Goal: Task Accomplishment & Management: Manage account settings

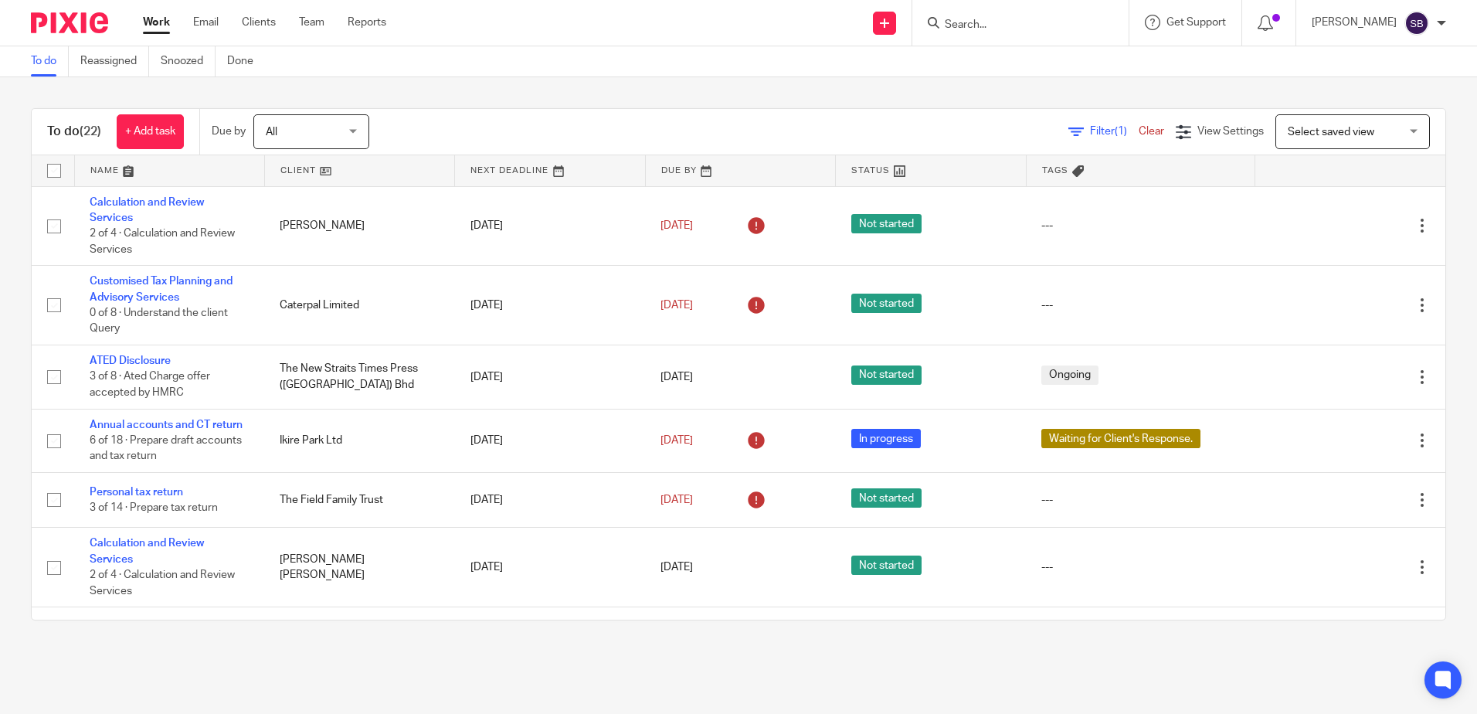
click at [1014, 22] on input "Search" at bounding box center [1012, 26] width 139 height 14
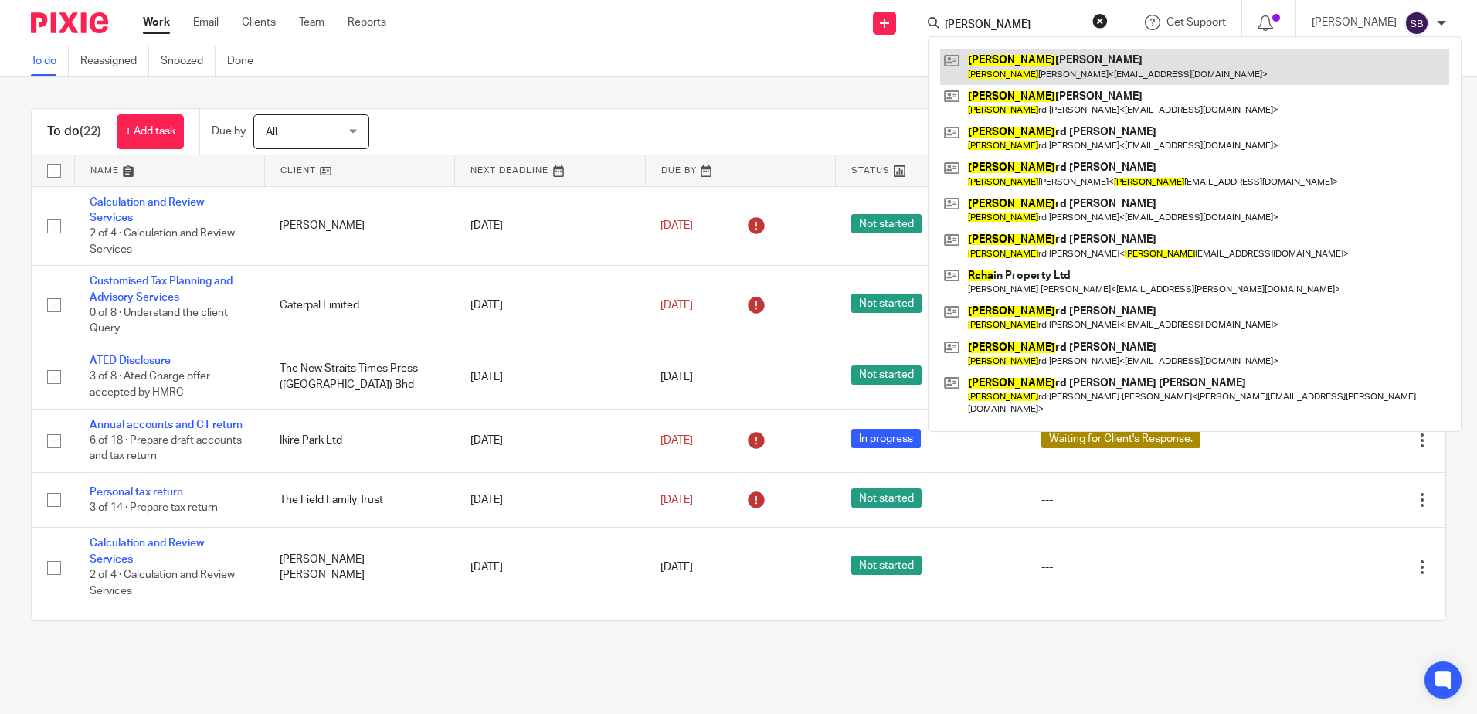
type input "rucha"
click at [1038, 63] on link at bounding box center [1194, 67] width 509 height 36
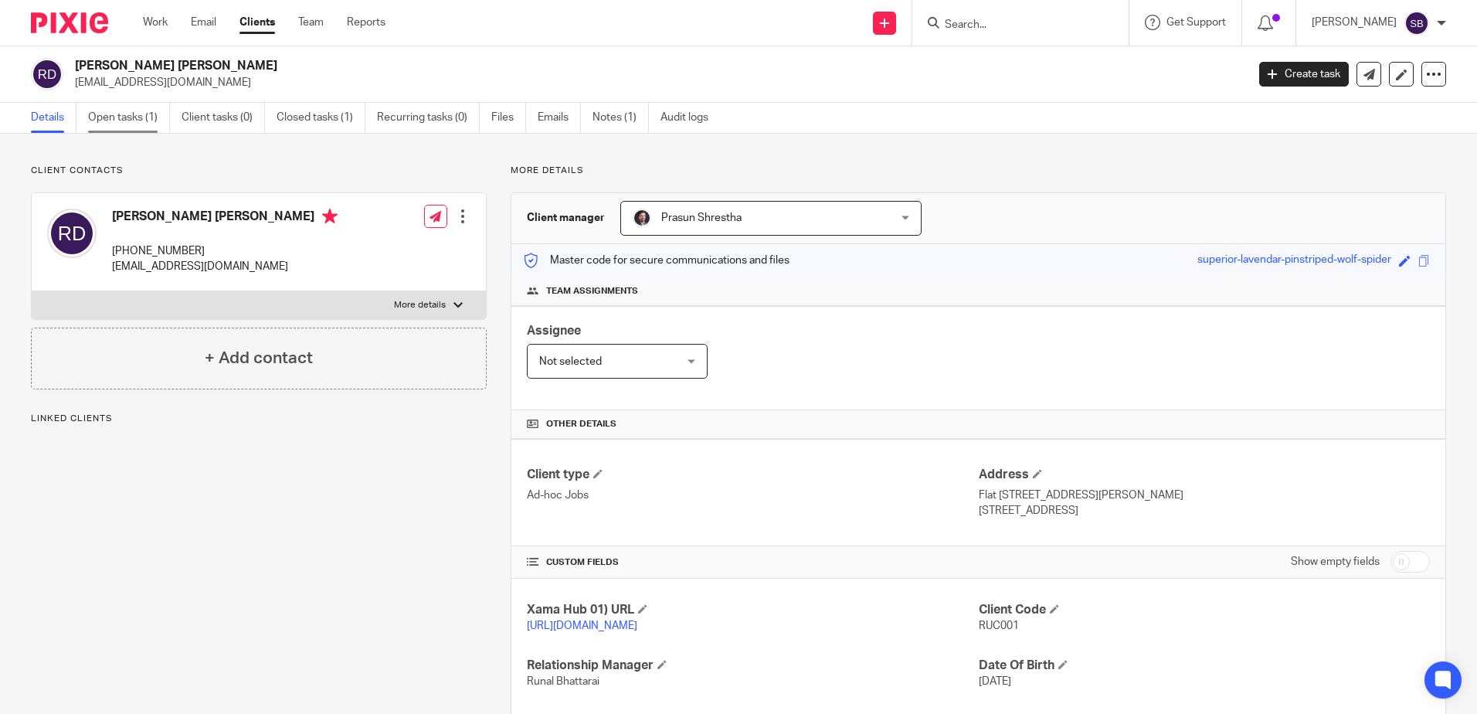
click at [138, 115] on link "Open tasks (1)" at bounding box center [129, 118] width 82 height 30
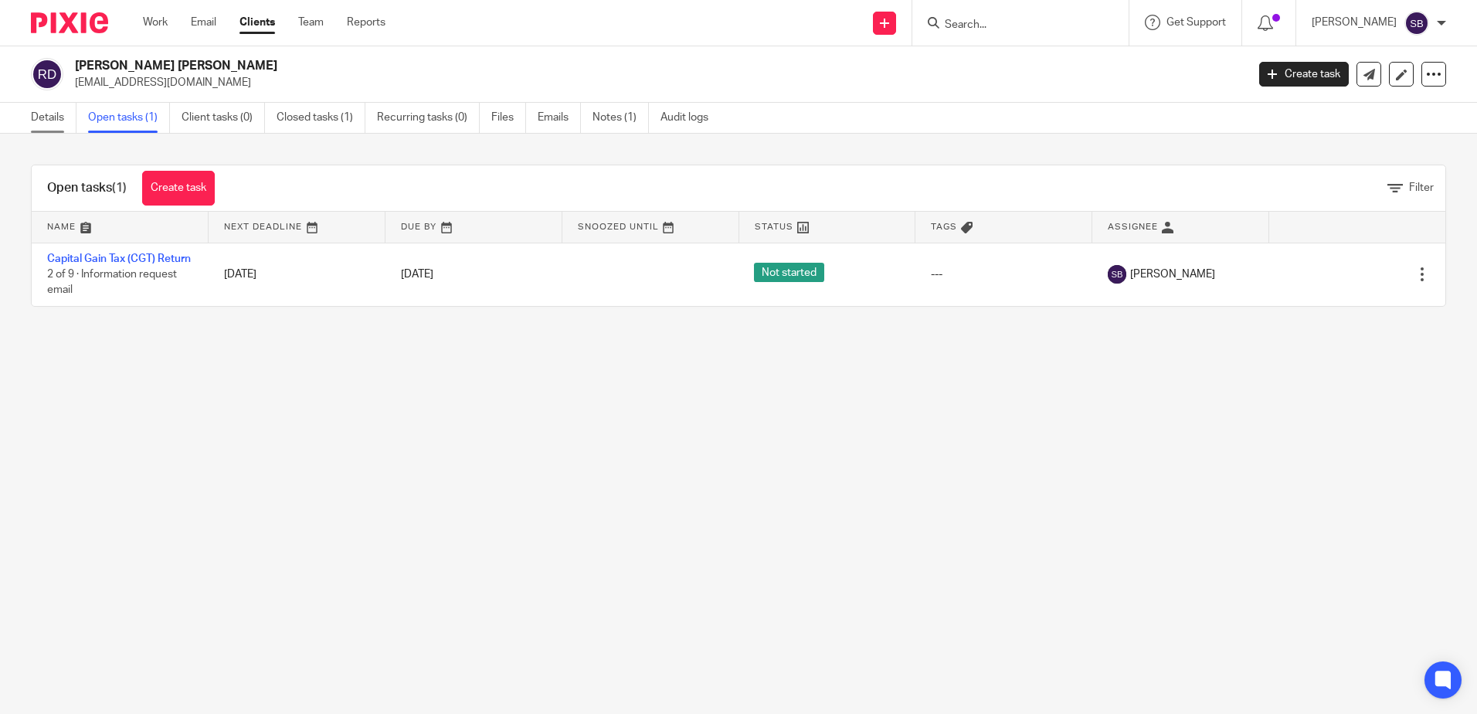
click at [38, 118] on link "Details" at bounding box center [54, 118] width 46 height 30
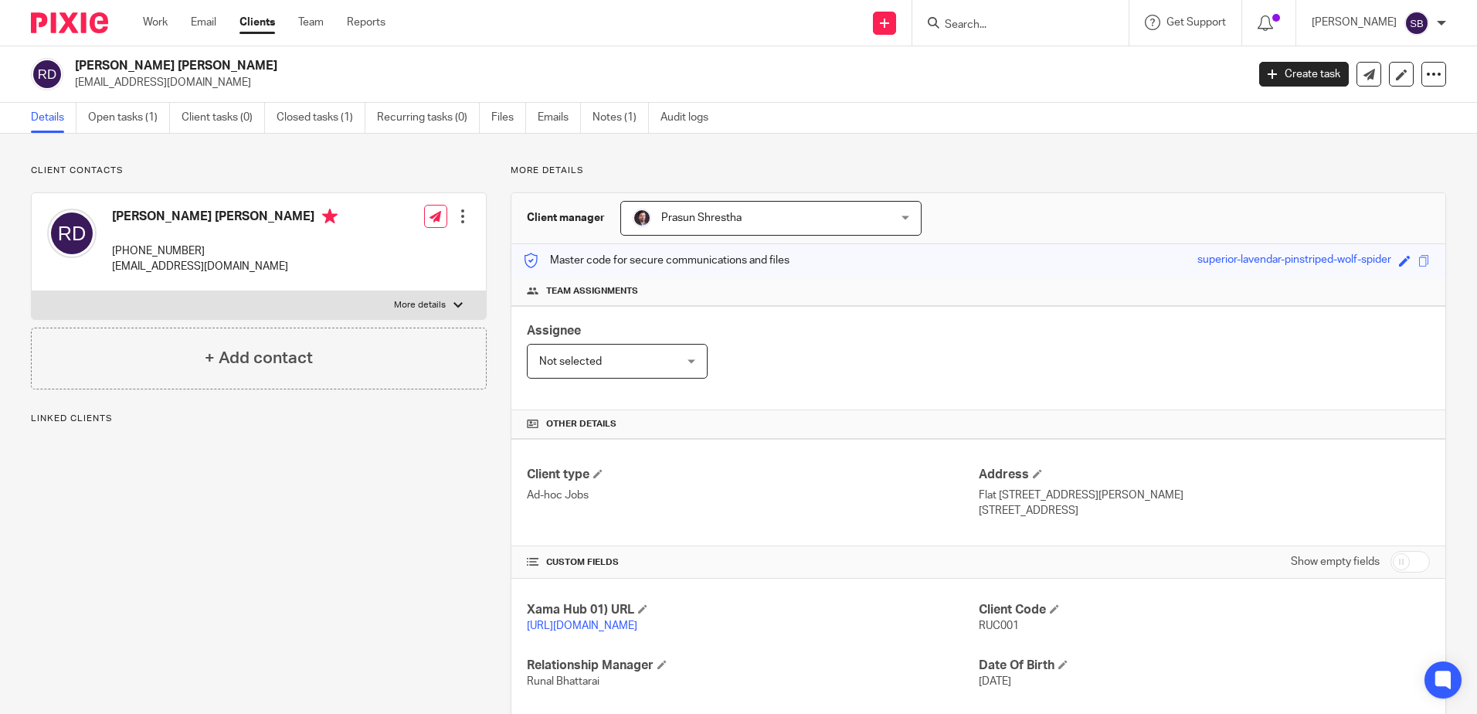
scroll to position [121, 0]
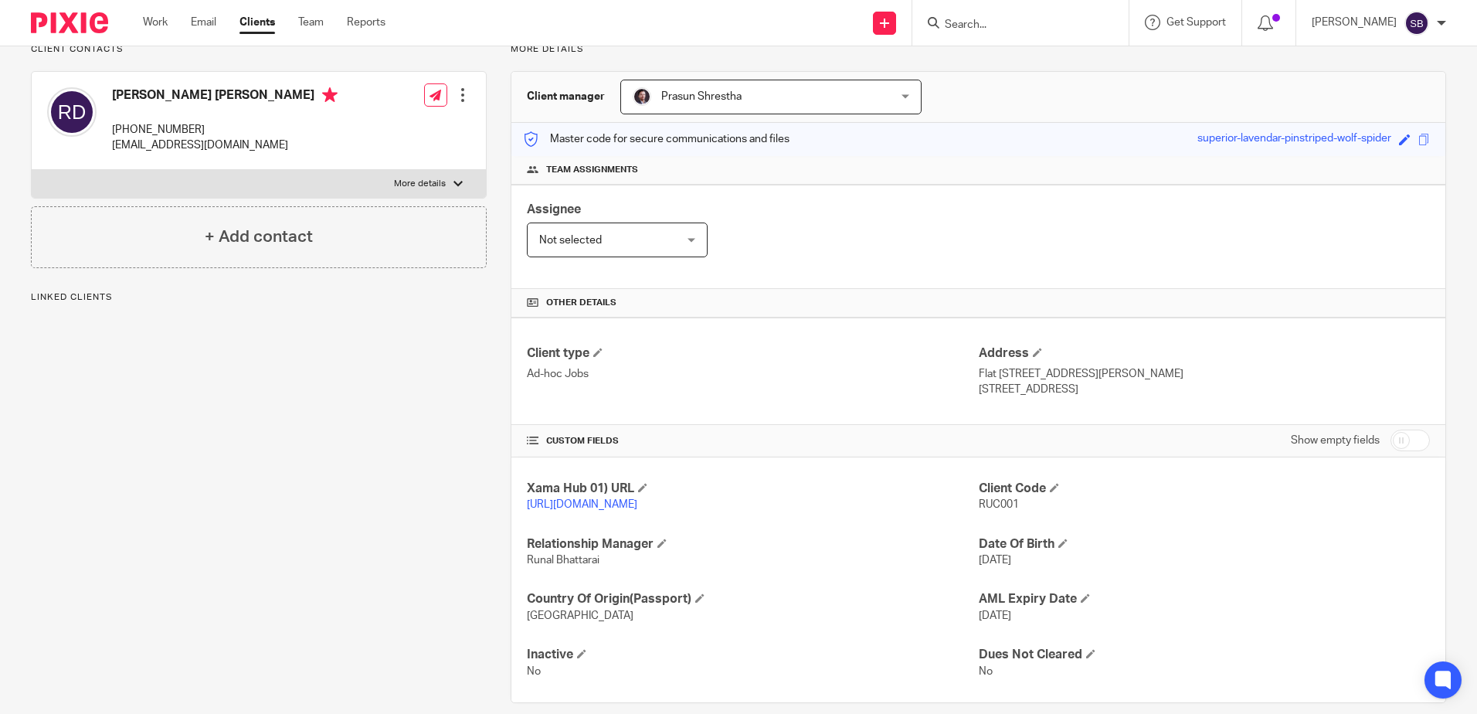
drag, startPoint x: 1048, startPoint y: 392, endPoint x: 1016, endPoint y: 392, distance: 32.4
click at [1016, 392] on p "[STREET_ADDRESS]" at bounding box center [1204, 389] width 451 height 15
copy p "SW19 7PQ"
click at [131, 440] on div "Client contacts Rucha Amitabh Desai +44 755 440 1751 desairucha@hotmail.com Edi…" at bounding box center [247, 373] width 480 height 660
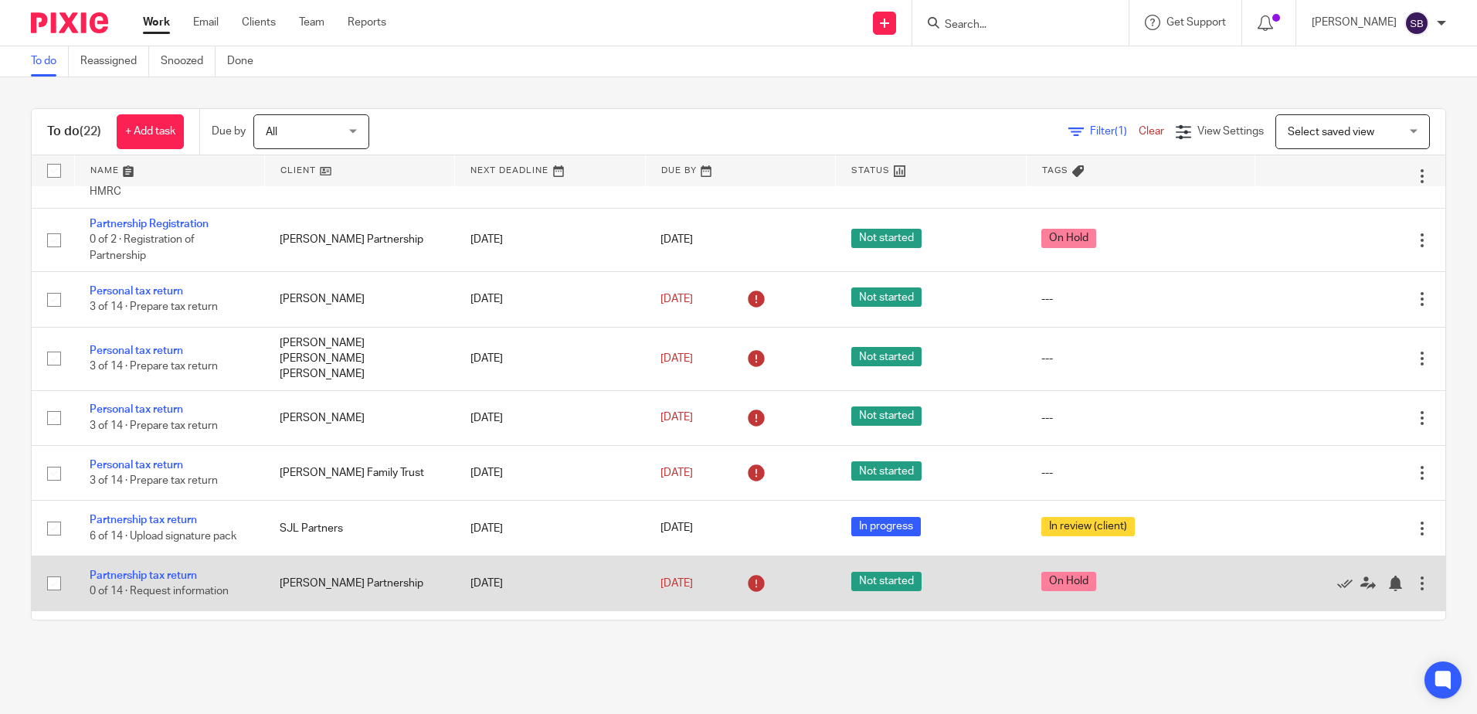
scroll to position [961, 0]
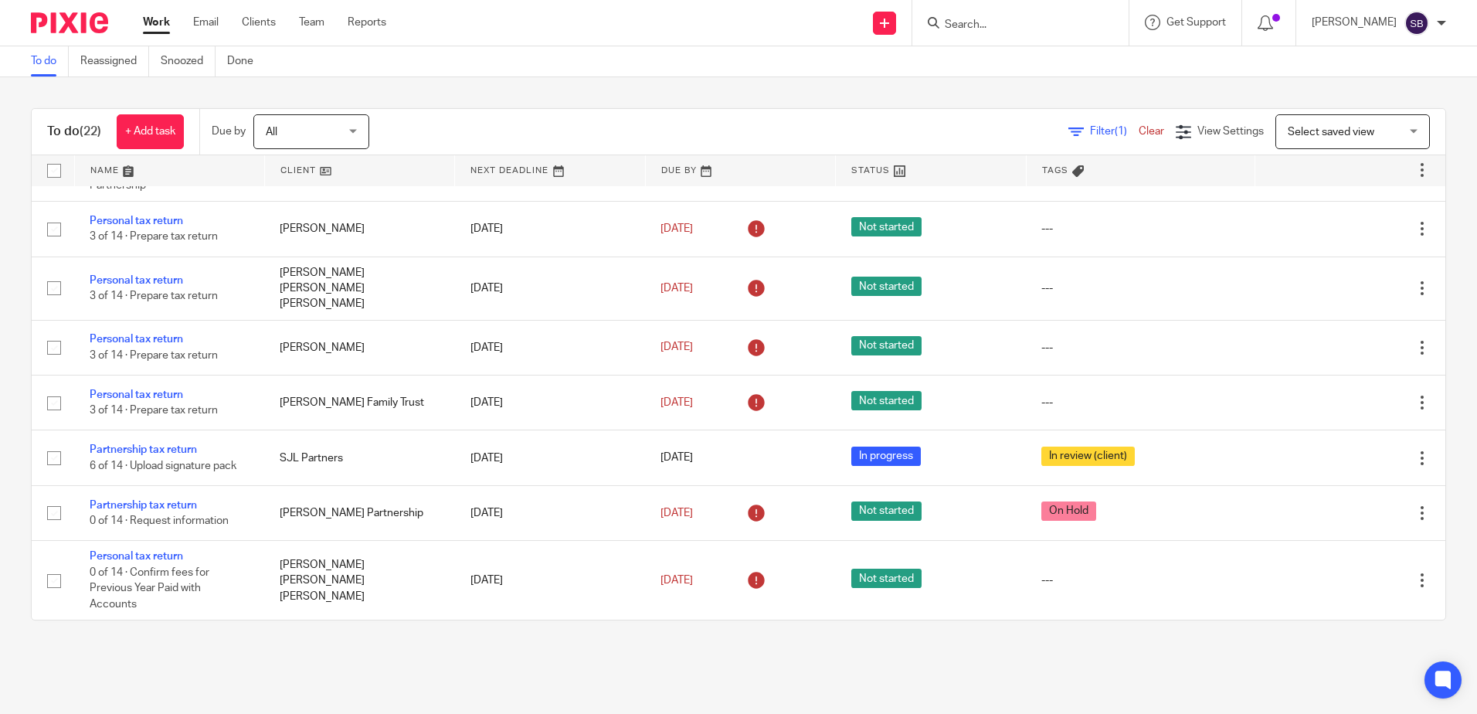
click at [1025, 29] on input "Search" at bounding box center [1012, 26] width 139 height 14
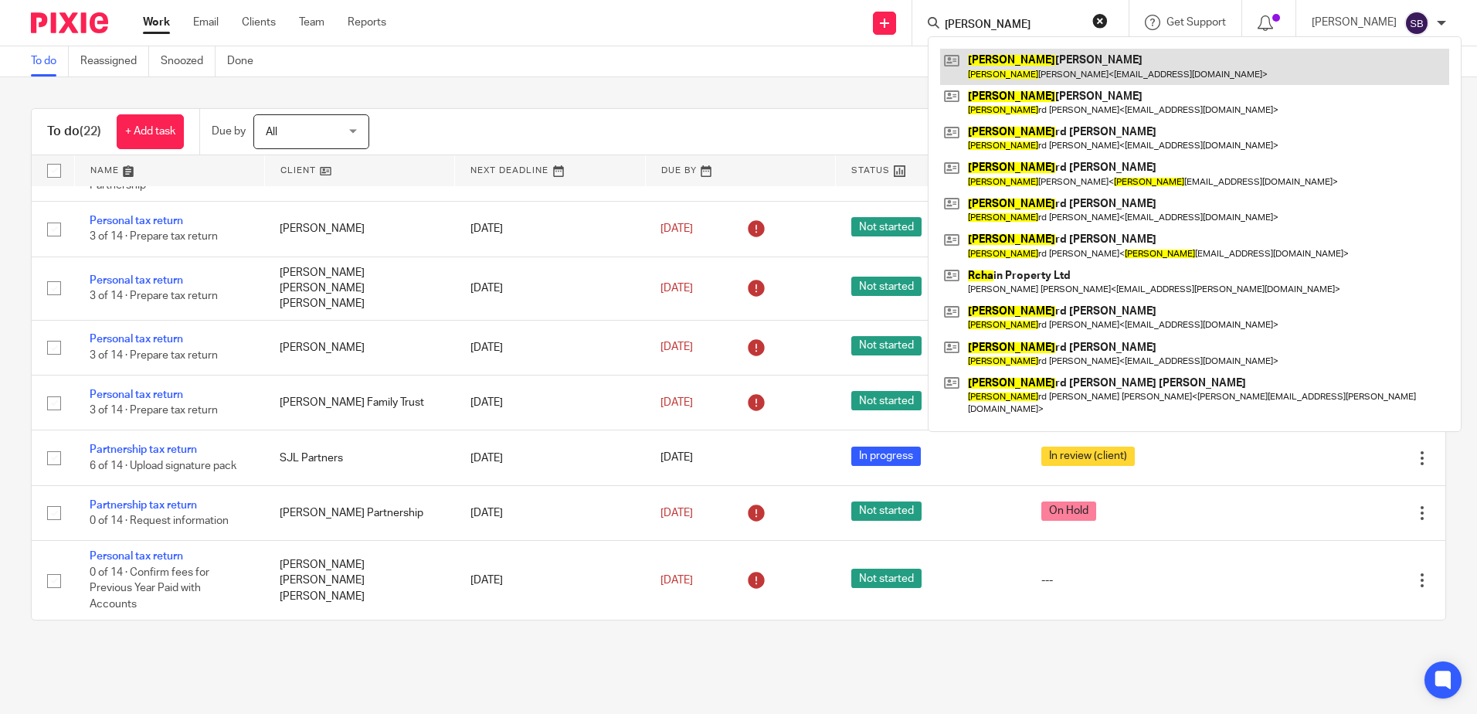
type input "rucha"
click at [1043, 65] on link at bounding box center [1194, 67] width 509 height 36
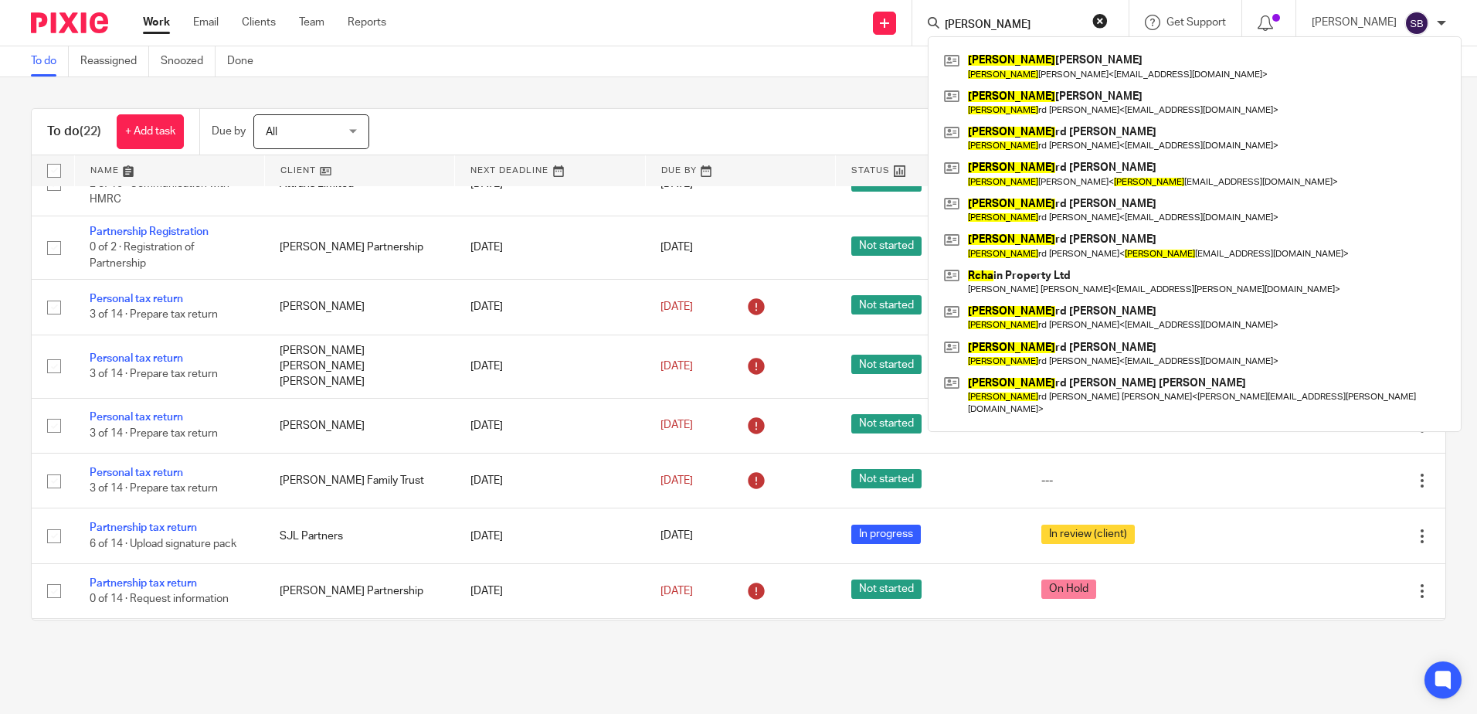
scroll to position [652, 0]
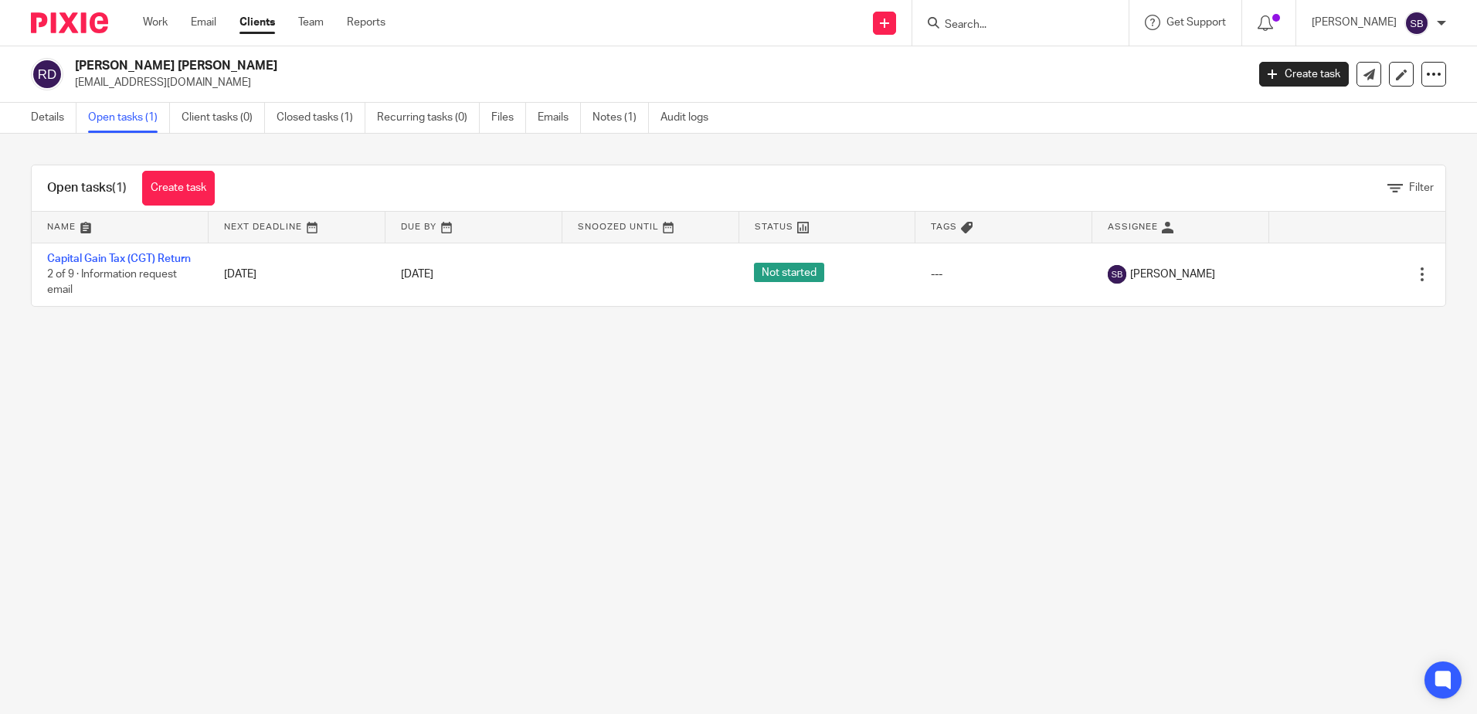
click at [114, 253] on link "Capital Gain Tax (CGT) Return" at bounding box center [119, 258] width 144 height 11
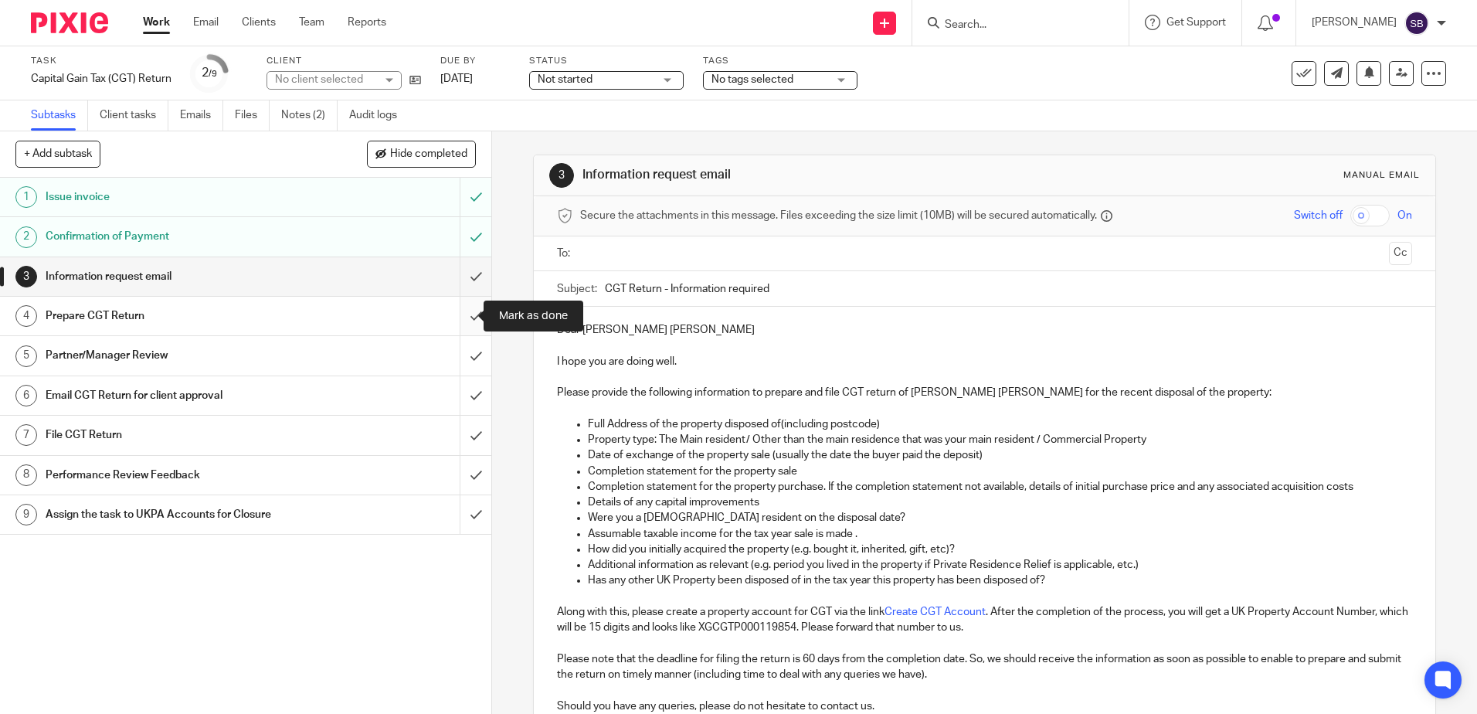
click at [462, 314] on input "submit" at bounding box center [245, 316] width 491 height 39
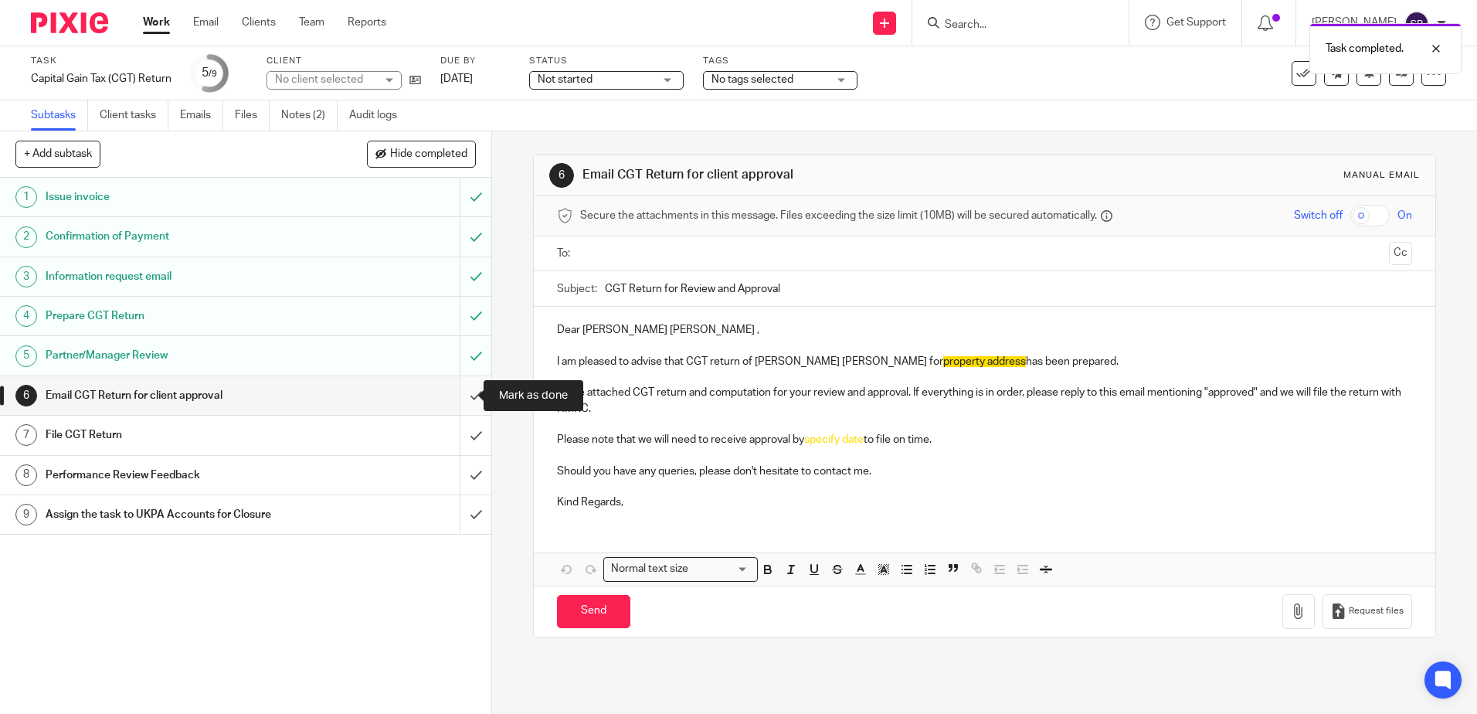
click at [463, 392] on input "submit" at bounding box center [245, 395] width 491 height 39
click at [463, 436] on input "submit" at bounding box center [245, 435] width 491 height 39
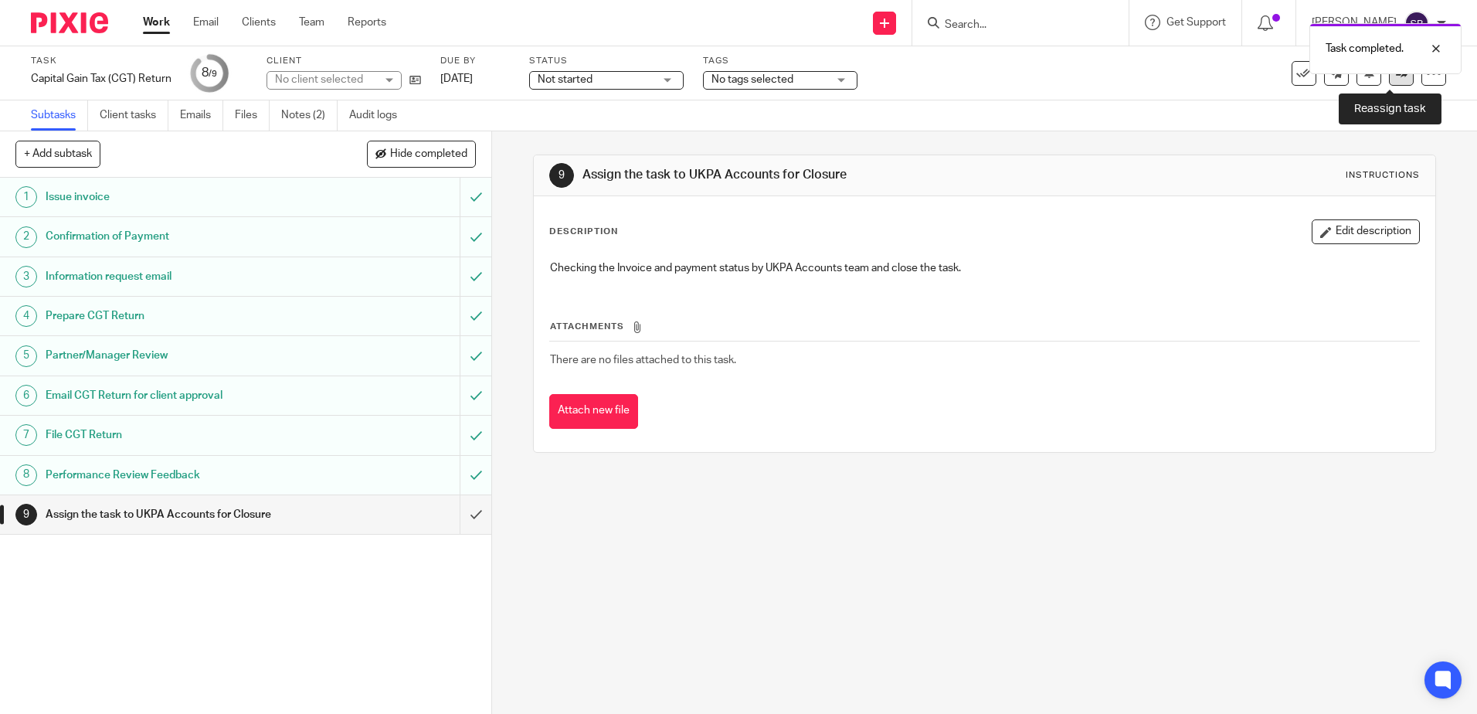
click at [1396, 74] on icon at bounding box center [1402, 73] width 12 height 12
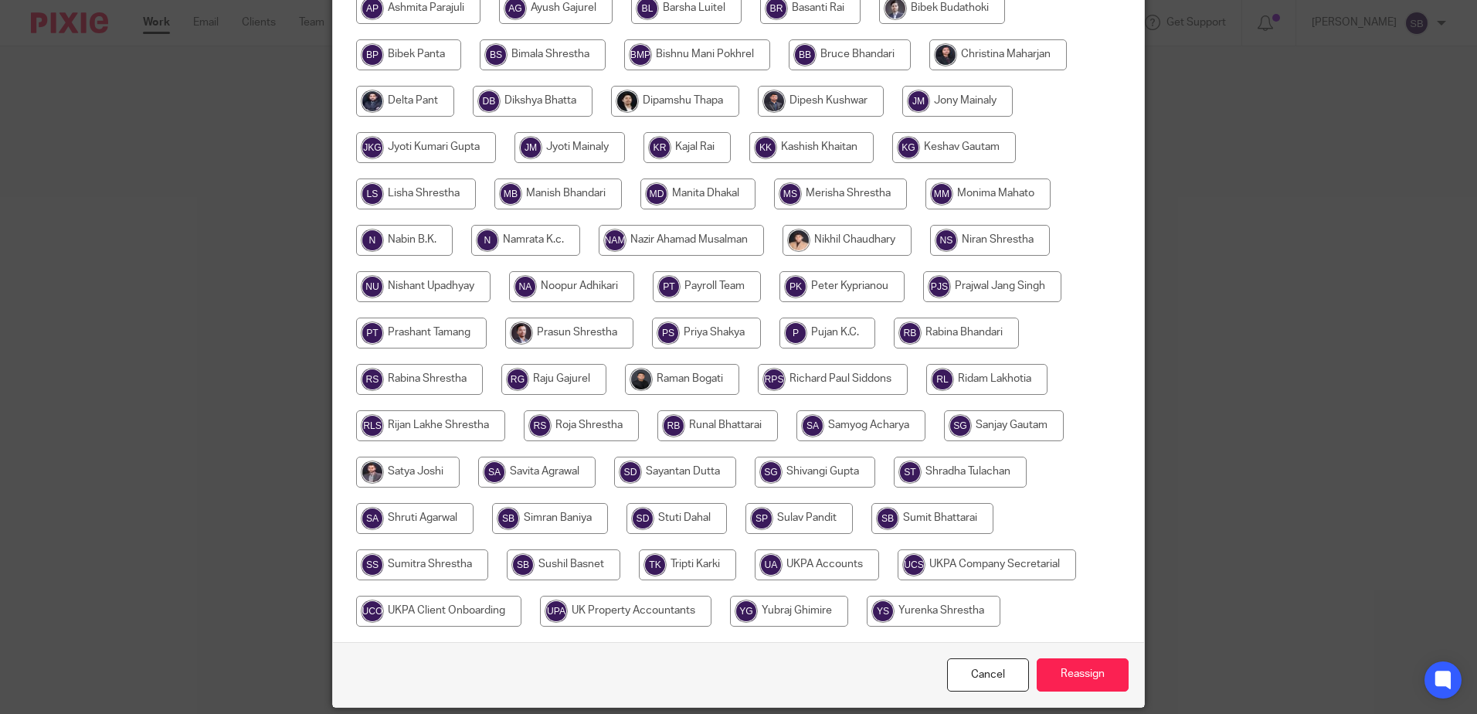
scroll to position [436, 0]
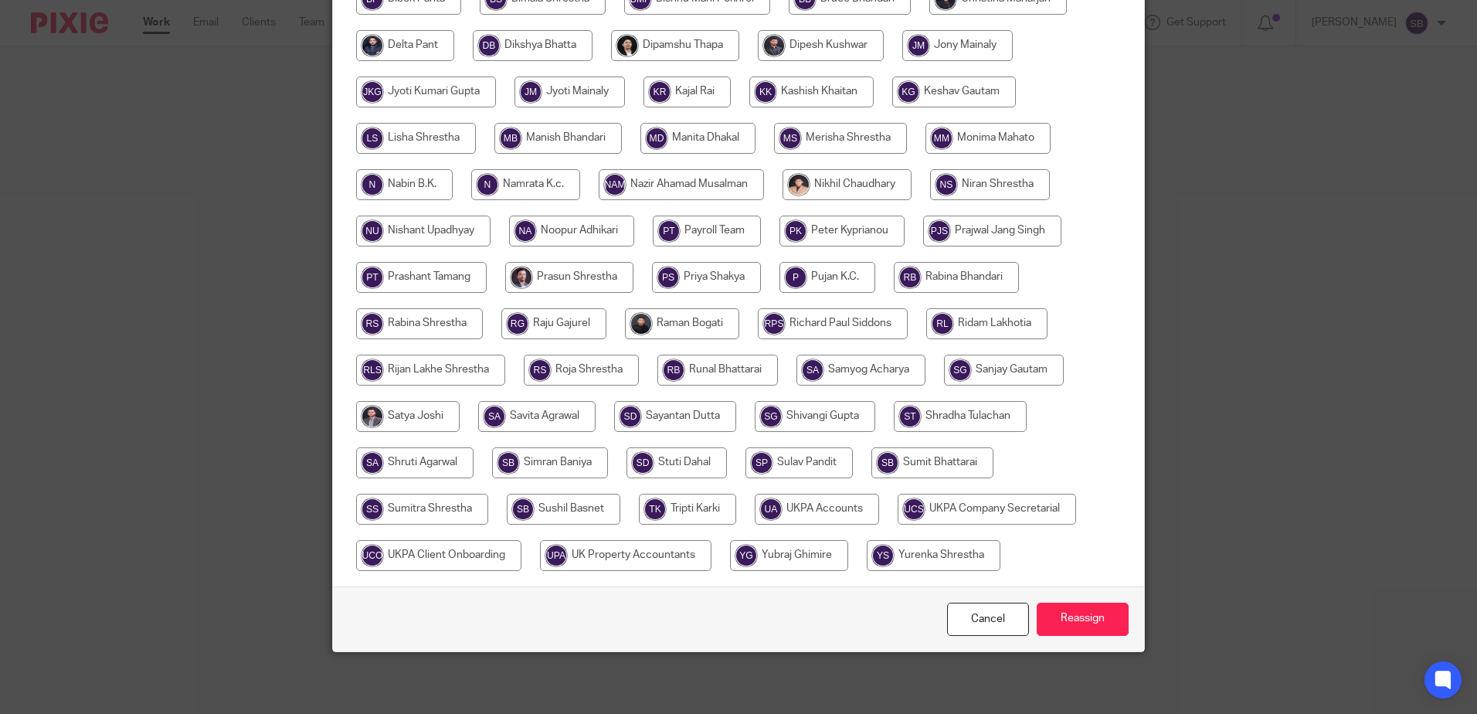
click at [791, 514] on input "radio" at bounding box center [817, 509] width 124 height 31
radio input "true"
click at [1063, 629] on input "Reassign" at bounding box center [1083, 619] width 92 height 33
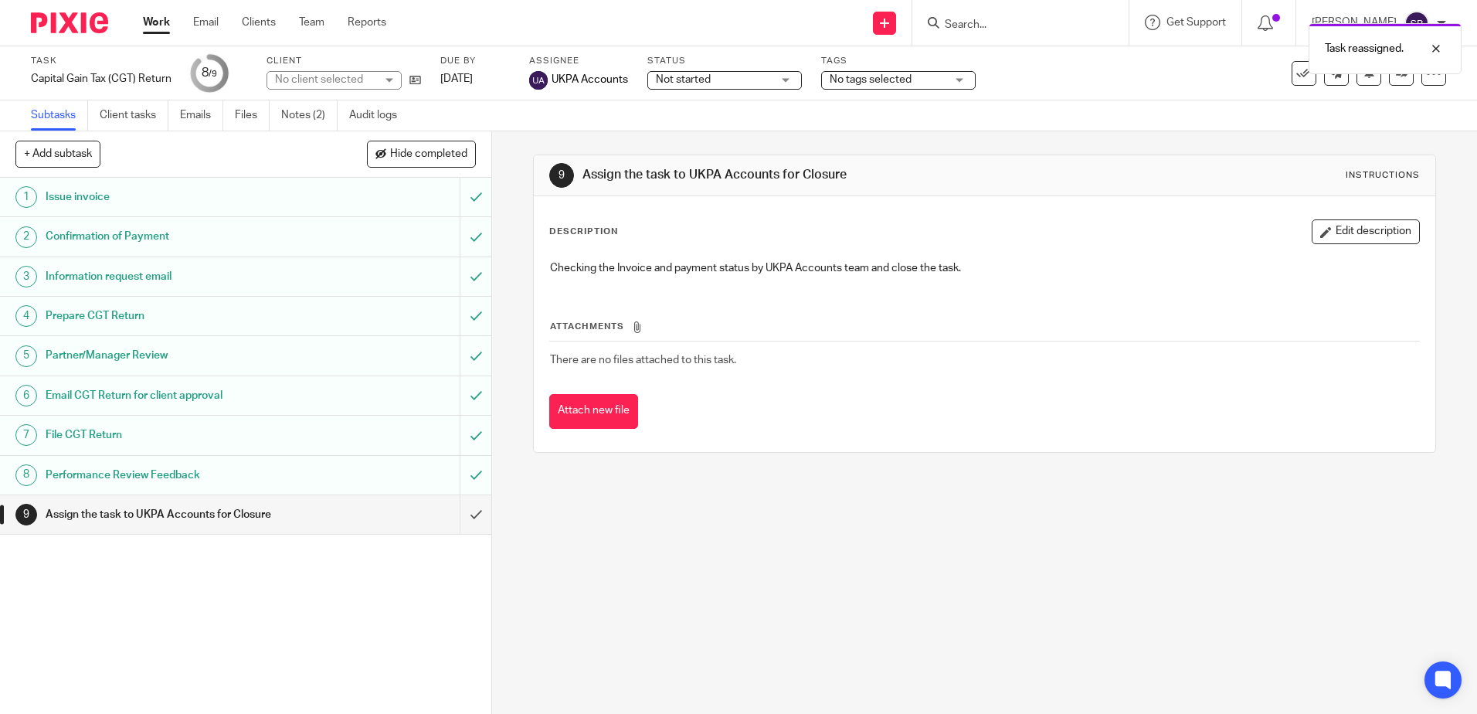
click at [71, 19] on img at bounding box center [69, 22] width 77 height 21
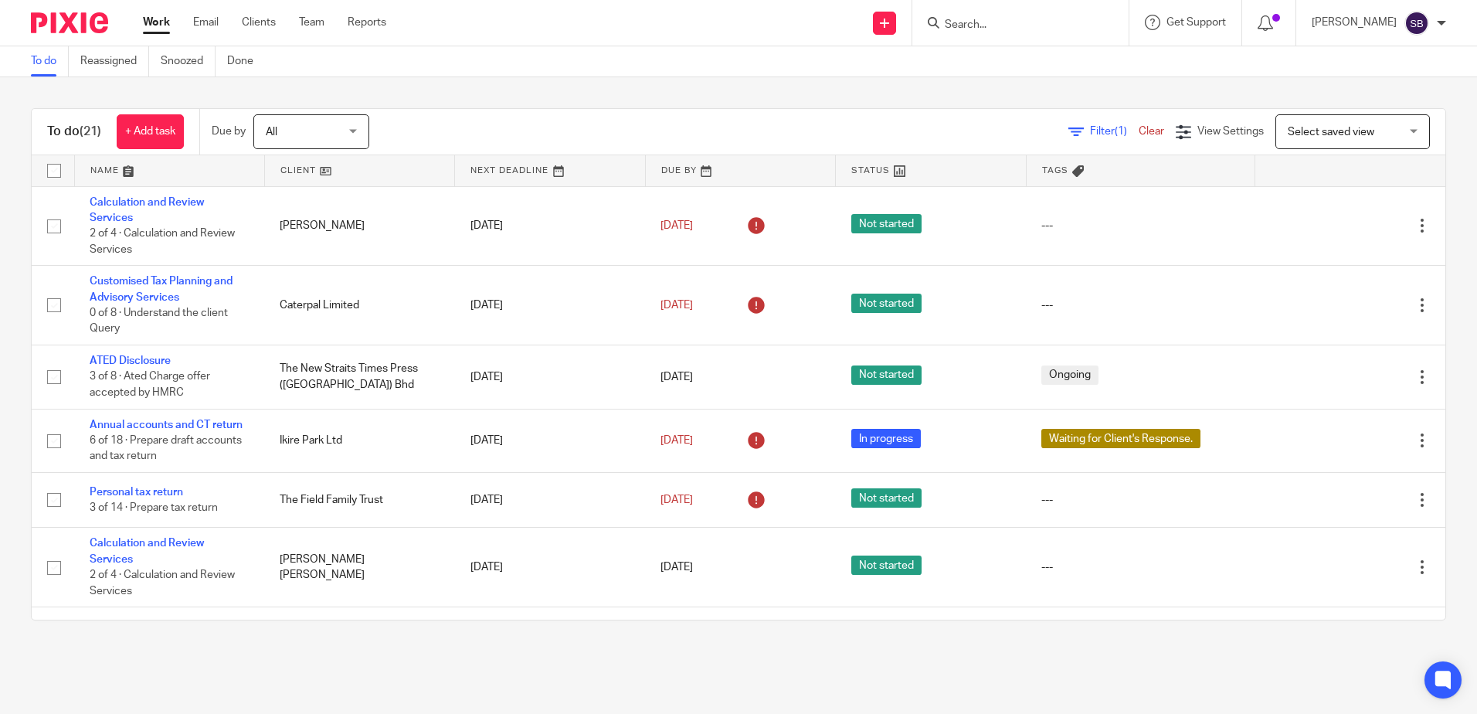
click at [1003, 23] on input "Search" at bounding box center [1012, 26] width 139 height 14
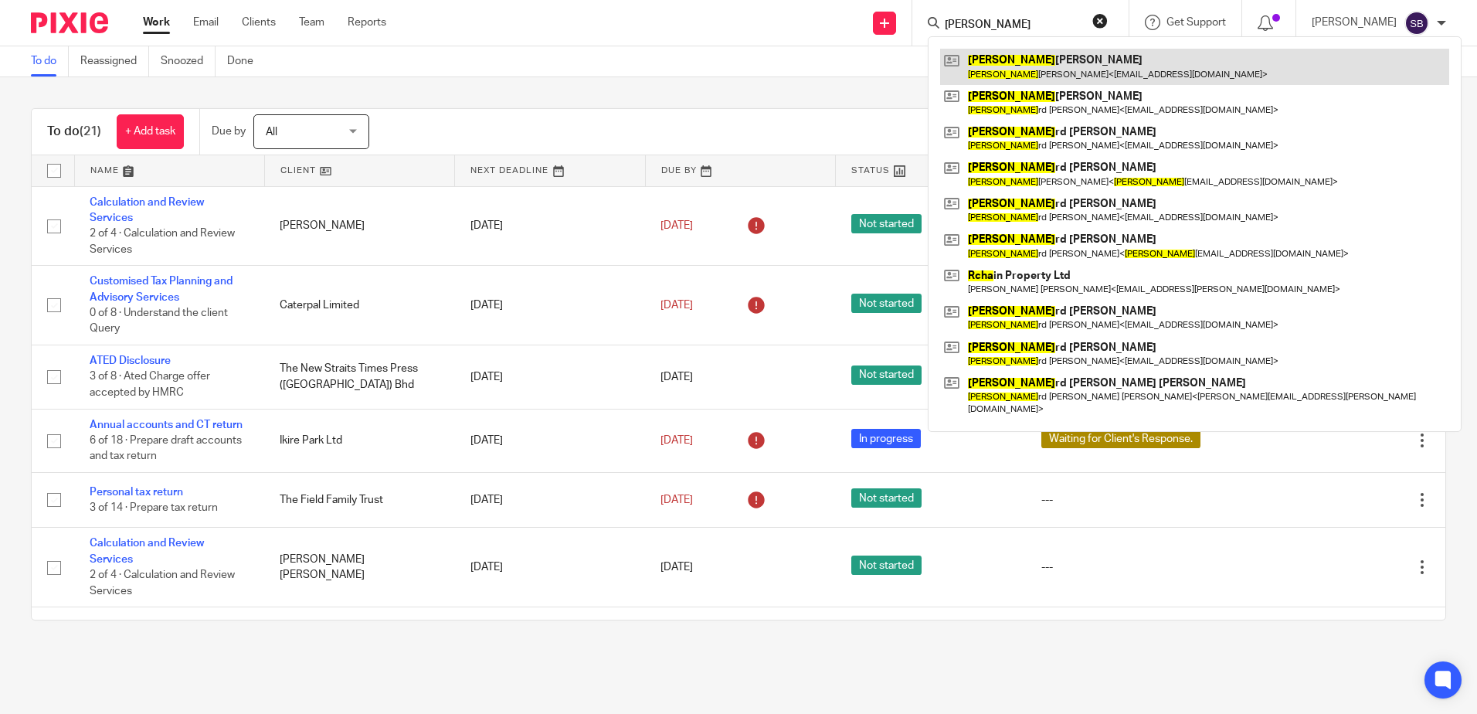
type input "rucha"
click at [1021, 59] on link at bounding box center [1194, 67] width 509 height 36
